Goal: Check status: Check status

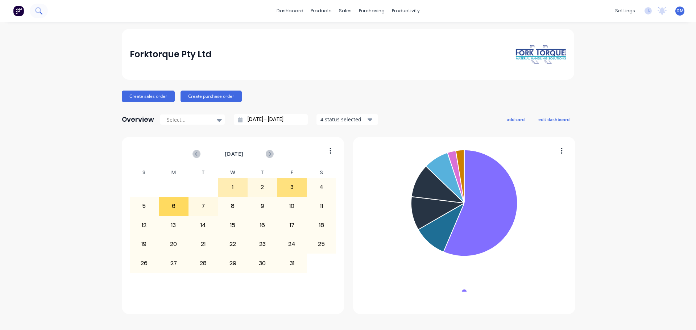
click at [40, 11] on icon at bounding box center [38, 10] width 6 height 6
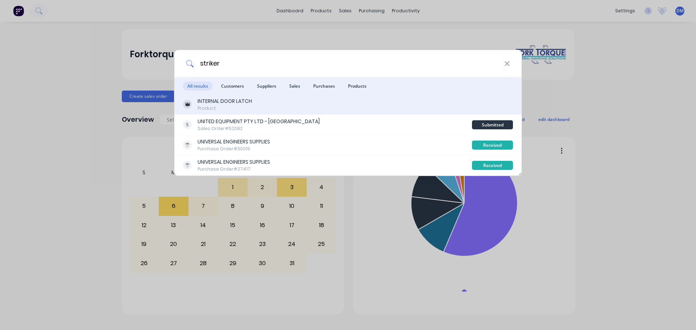
type input "striker"
click at [219, 104] on div "INTERNAL DOOR LATCH" at bounding box center [225, 102] width 54 height 8
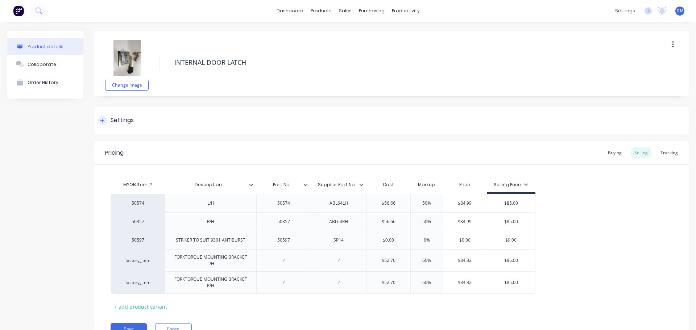
type textarea "x"
click at [611, 152] on div "Buying" at bounding box center [615, 153] width 21 height 11
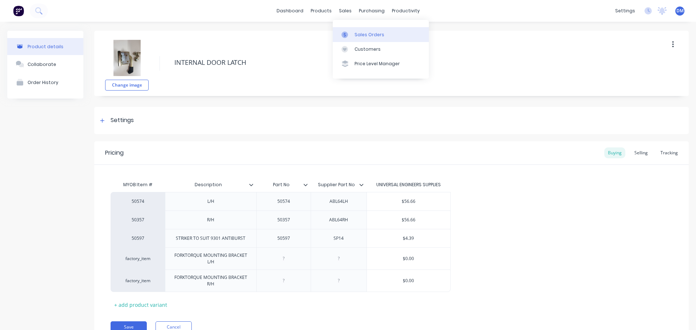
drag, startPoint x: 361, startPoint y: 34, endPoint x: 340, endPoint y: 32, distance: 21.1
click at [360, 34] on div "Sales Orders" at bounding box center [370, 35] width 30 height 7
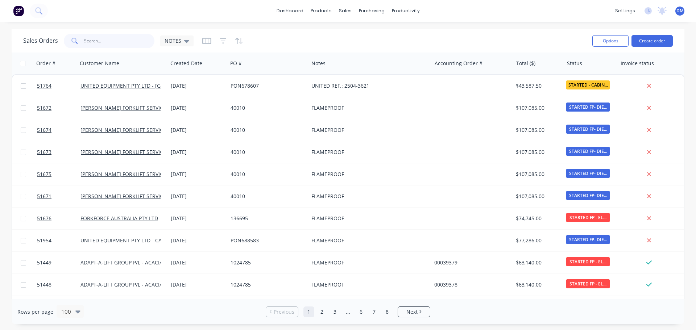
click at [104, 40] on input "text" at bounding box center [119, 41] width 71 height 15
type input "1077362"
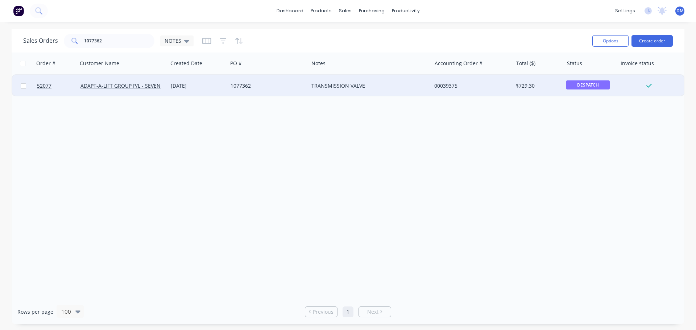
click at [337, 88] on div "TRANSMISSION VALVE" at bounding box center [367, 85] width 111 height 7
click at [245, 86] on div "1077362" at bounding box center [266, 85] width 71 height 7
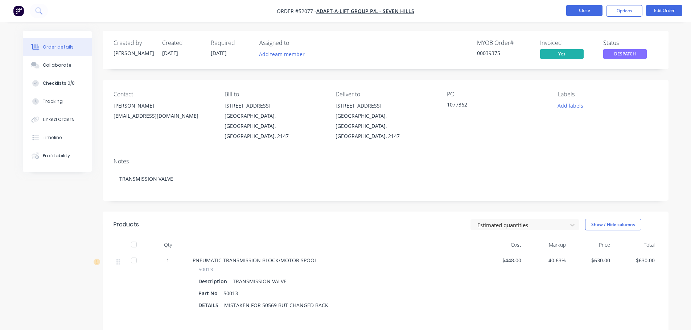
click at [590, 11] on button "Close" at bounding box center [584, 10] width 36 height 11
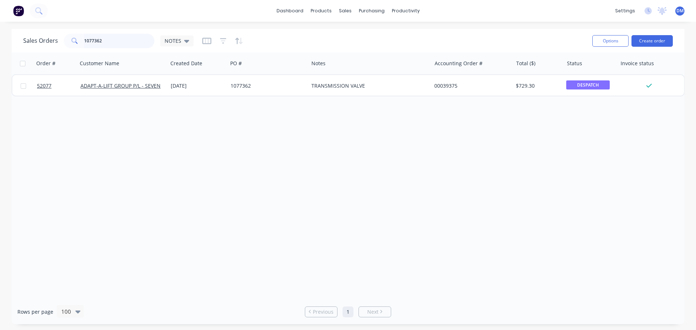
drag, startPoint x: 111, startPoint y: 40, endPoint x: -3, endPoint y: 55, distance: 115.3
click at [0, 55] on html "dashboard products sales purchasing productivity dashboard products Product Cat…" at bounding box center [348, 165] width 696 height 330
type input "i"
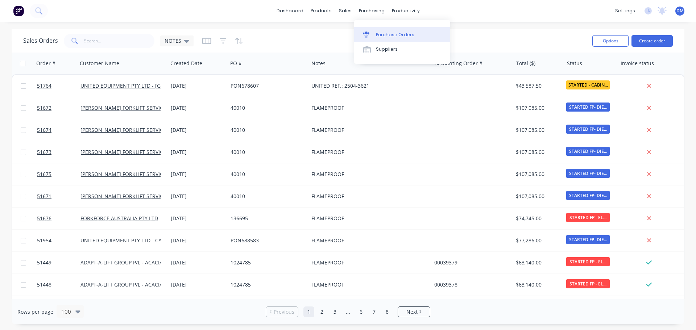
click at [377, 29] on link "Purchase Orders" at bounding box center [402, 34] width 96 height 15
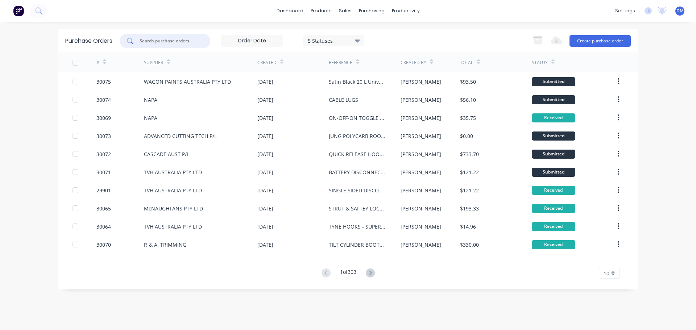
click at [165, 42] on input "text" at bounding box center [169, 40] width 60 height 7
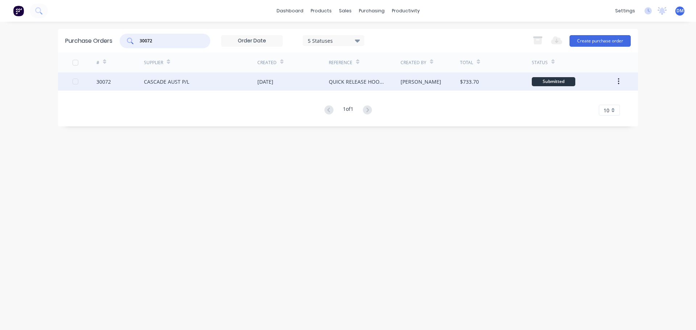
type input "30072"
click at [213, 83] on div "CASCADE AUST P/L" at bounding box center [201, 82] width 114 height 18
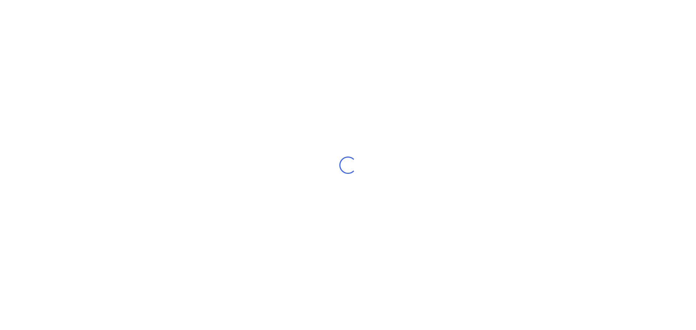
type textarea "x"
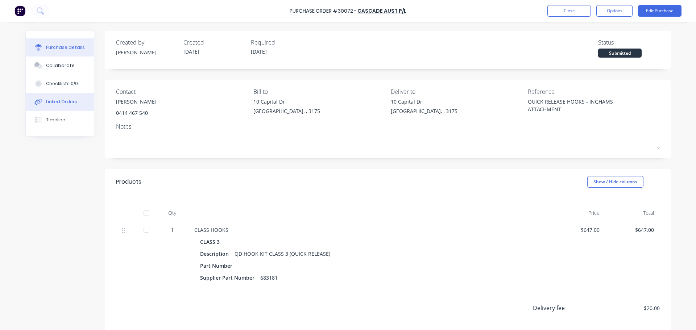
click at [66, 100] on div "Linked Orders" at bounding box center [61, 102] width 31 height 7
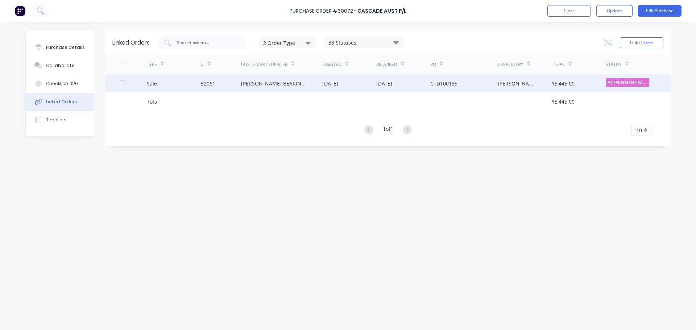
click at [281, 83] on div "[PERSON_NAME] BEARINGS DANDENONG PTY LTD" at bounding box center [274, 84] width 67 height 8
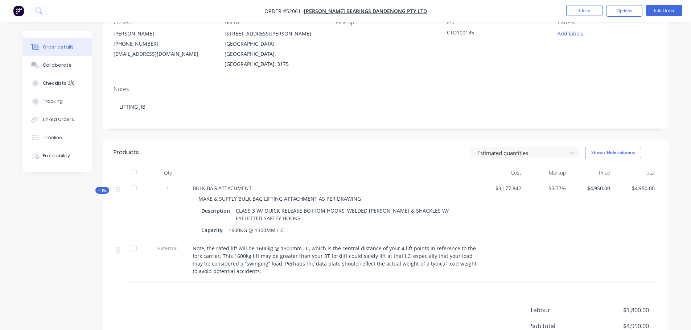
scroll to position [73, 0]
click at [55, 65] on div "Collaborate" at bounding box center [57, 65] width 29 height 7
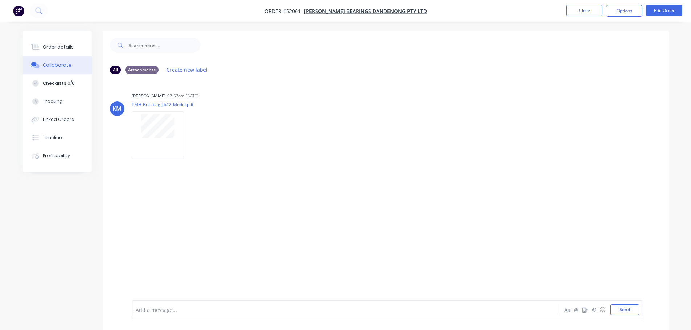
click at [18, 10] on img "button" at bounding box center [18, 10] width 11 height 11
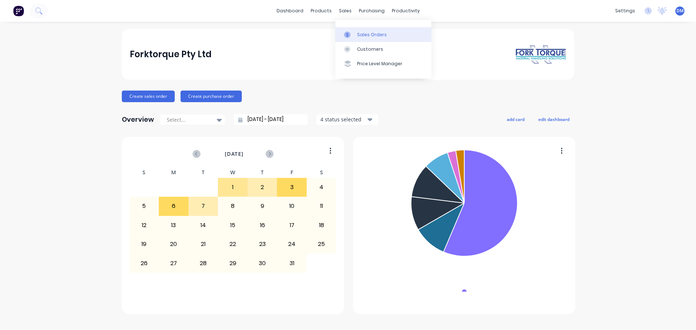
click at [361, 32] on div "Sales Orders" at bounding box center [372, 35] width 30 height 7
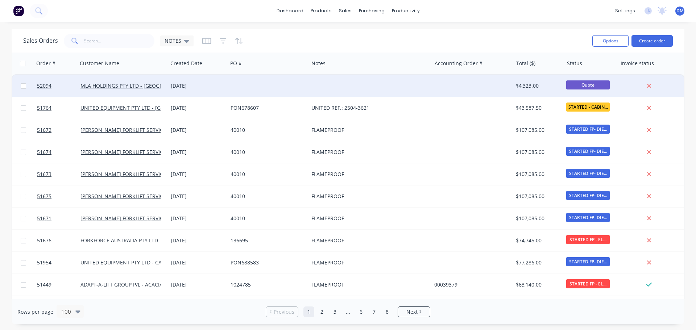
click at [229, 83] on div at bounding box center [268, 86] width 81 height 22
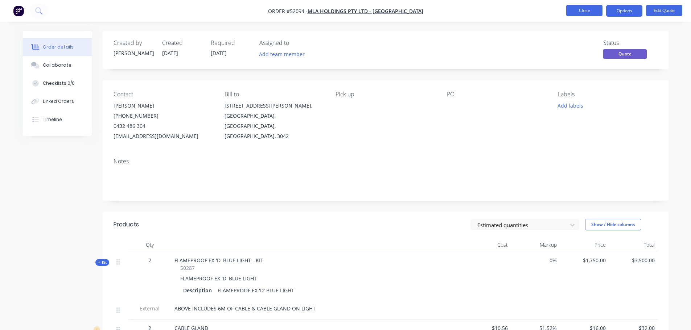
click at [577, 9] on button "Close" at bounding box center [584, 10] width 36 height 11
